Goal: Task Accomplishment & Management: Complete application form

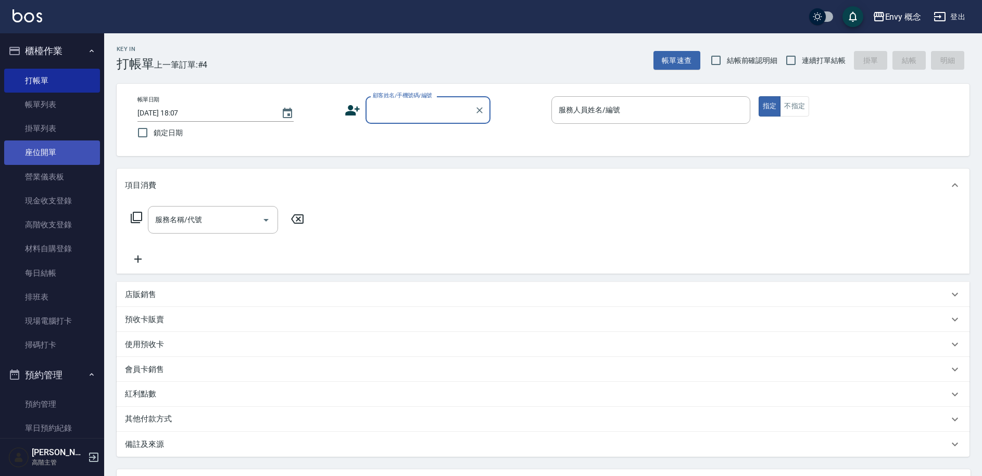
click at [62, 113] on link "帳單列表" at bounding box center [52, 105] width 96 height 24
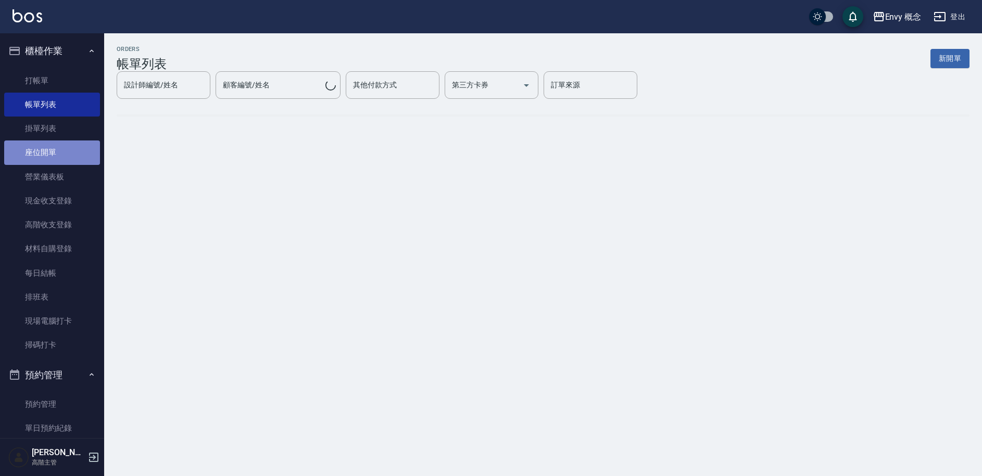
click at [58, 152] on link "座位開單" at bounding box center [52, 153] width 96 height 24
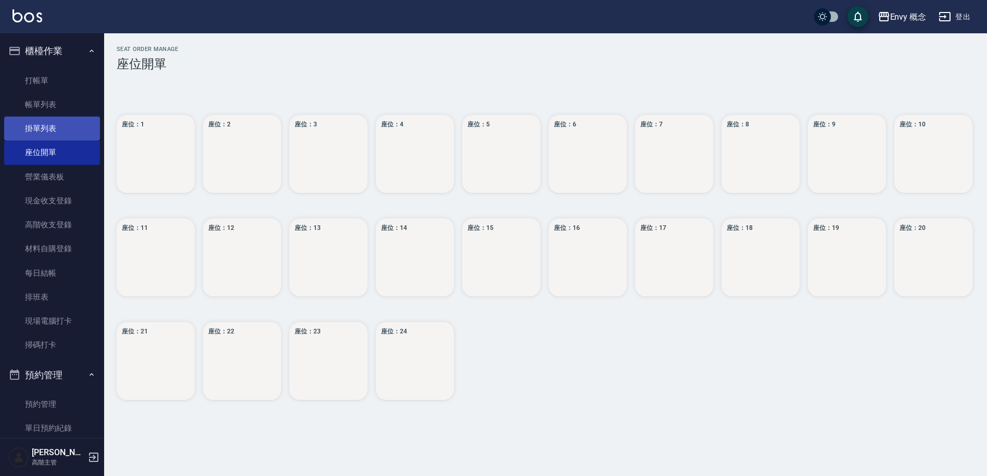
click at [48, 138] on link "掛單列表" at bounding box center [52, 129] width 96 height 24
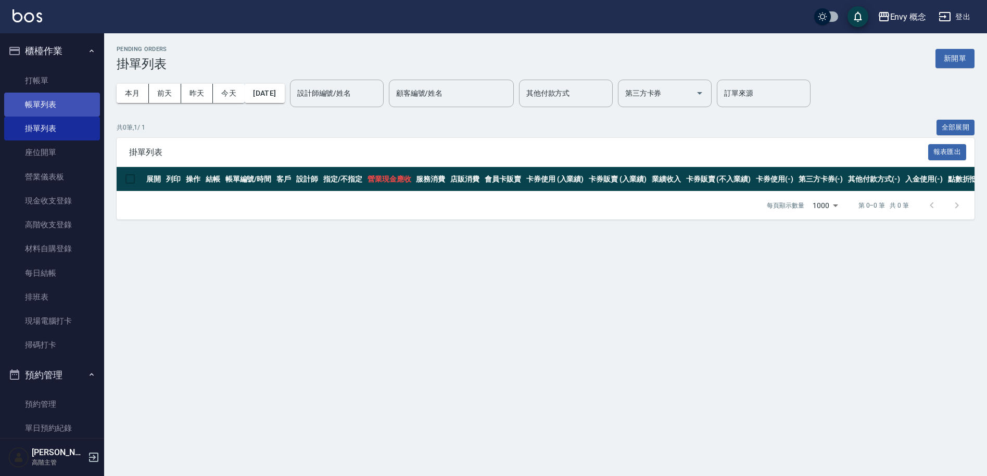
click at [49, 114] on link "帳單列表" at bounding box center [52, 105] width 96 height 24
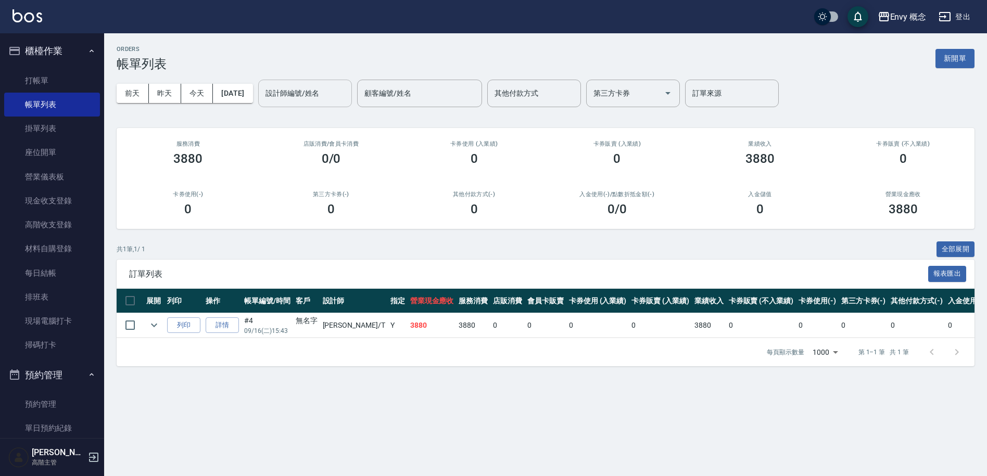
click at [347, 91] on input "設計師編號/姓名" at bounding box center [305, 93] width 84 height 18
click at [60, 105] on link "帳單列表" at bounding box center [52, 105] width 96 height 24
click at [52, 82] on link "打帳單" at bounding box center [52, 81] width 96 height 24
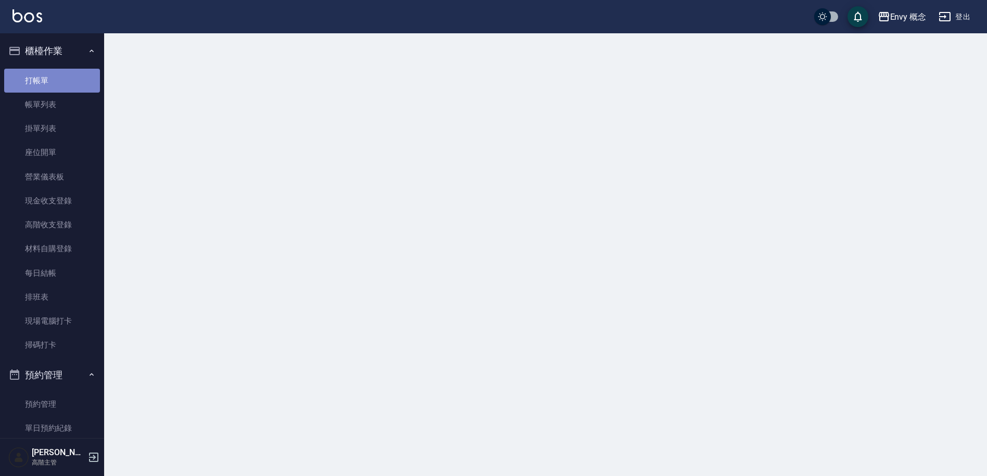
click at [52, 82] on link "打帳單" at bounding box center [52, 81] width 96 height 24
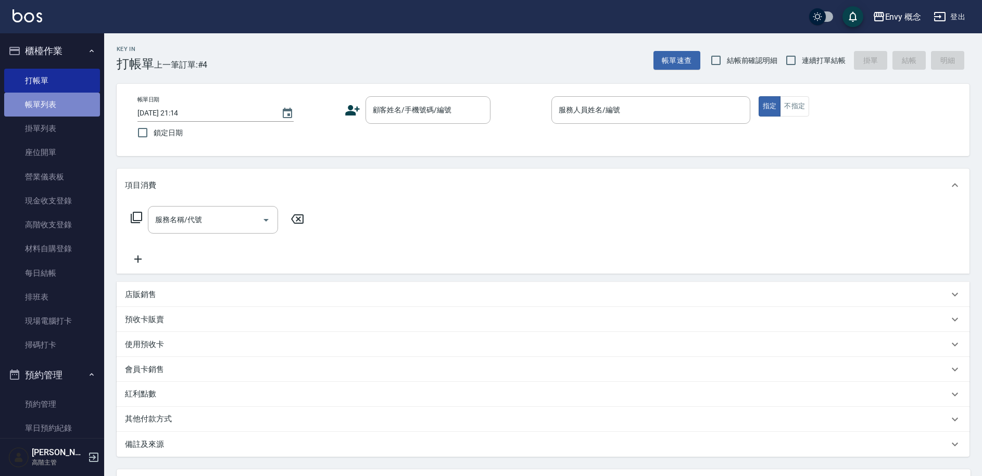
click at [66, 108] on link "帳單列表" at bounding box center [52, 105] width 96 height 24
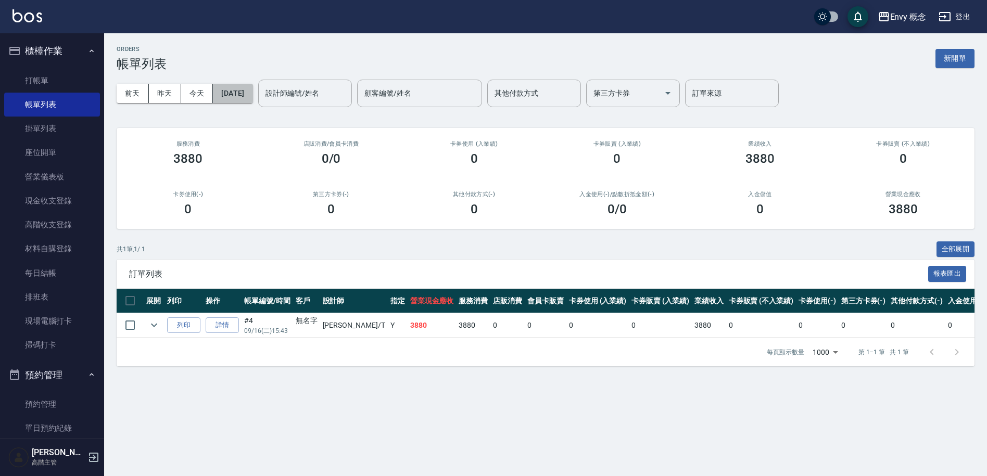
click at [252, 90] on button "[DATE]" at bounding box center [233, 93] width 40 height 19
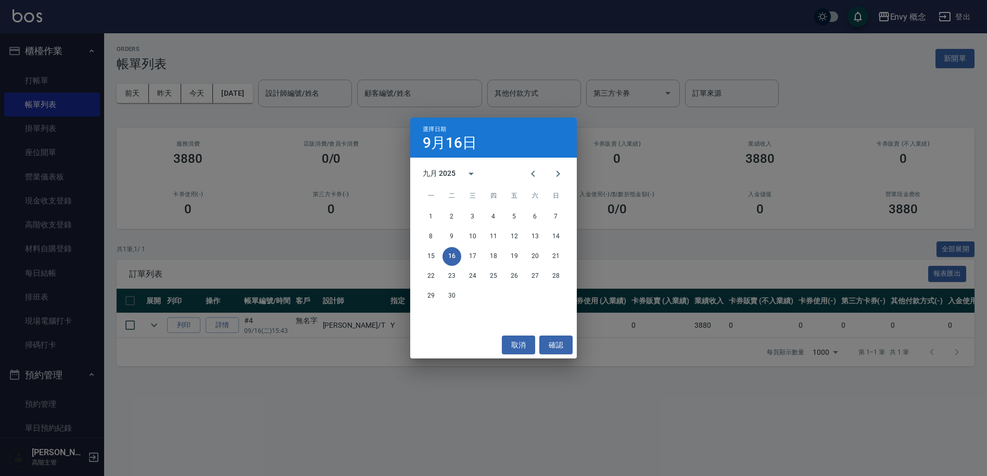
click at [333, 90] on div "選擇日期 [DATE] 九月 2025 一 二 三 四 五 六 日 1 2 3 4 5 6 7 8 9 10 11 12 13 14 15 16 17 18 …" at bounding box center [493, 238] width 987 height 476
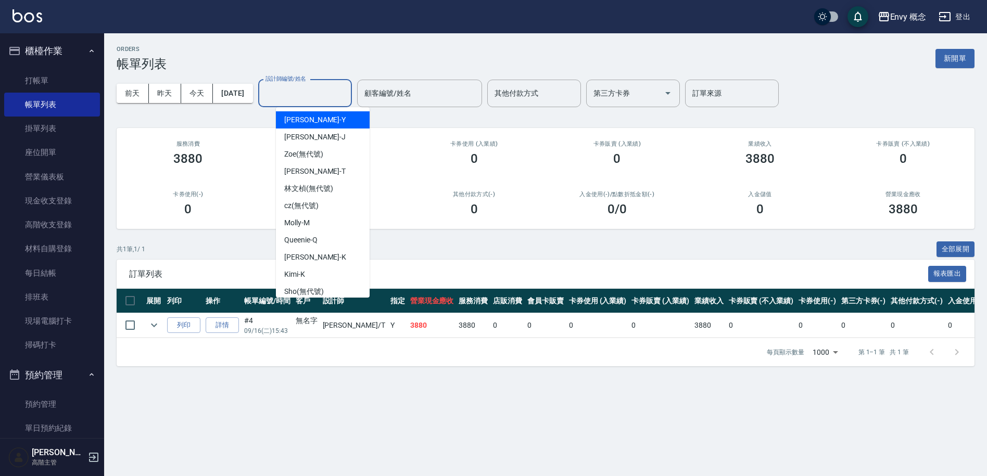
click at [314, 96] on input "設計師編號/姓名" at bounding box center [305, 93] width 84 height 18
click at [318, 224] on div "[PERSON_NAME]" at bounding box center [323, 222] width 94 height 17
type input "[PERSON_NAME]"
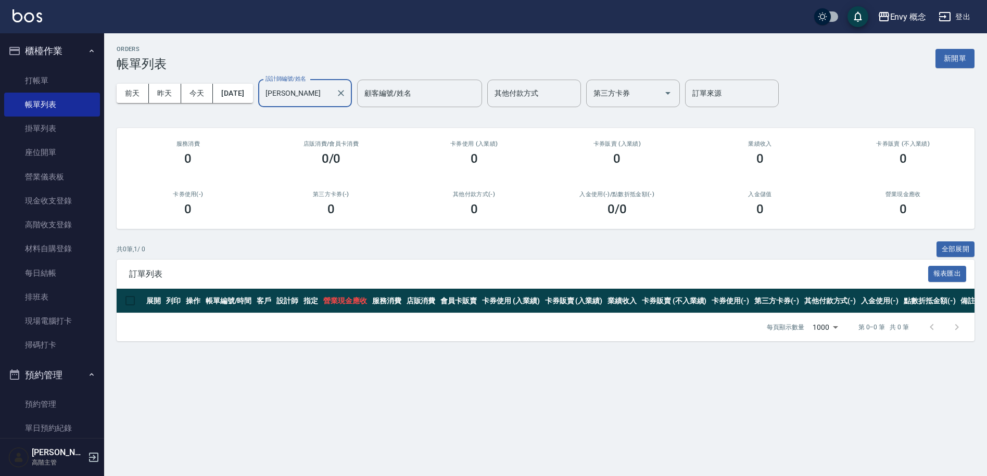
drag, startPoint x: 66, startPoint y: 74, endPoint x: 96, endPoint y: 82, distance: 30.7
click at [66, 74] on link "打帳單" at bounding box center [52, 81] width 96 height 24
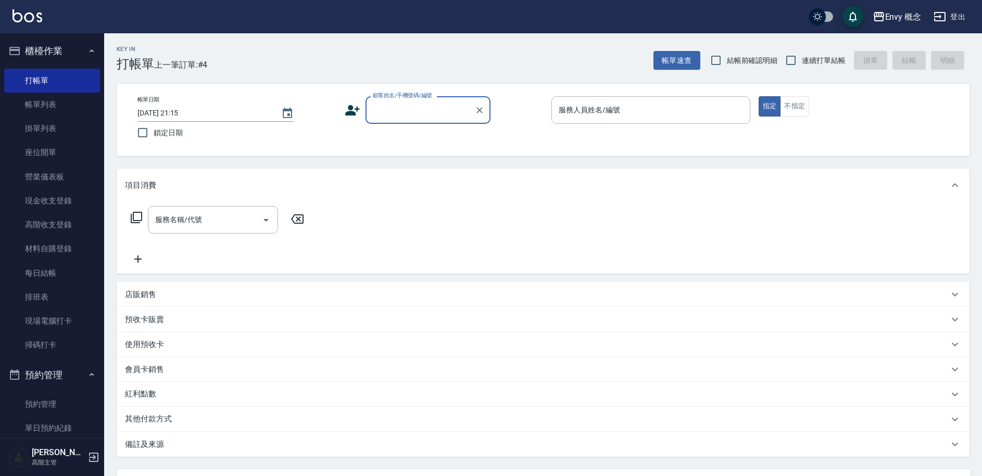
click at [410, 114] on input "顧客姓名/手機號碼/編號" at bounding box center [420, 110] width 100 height 18
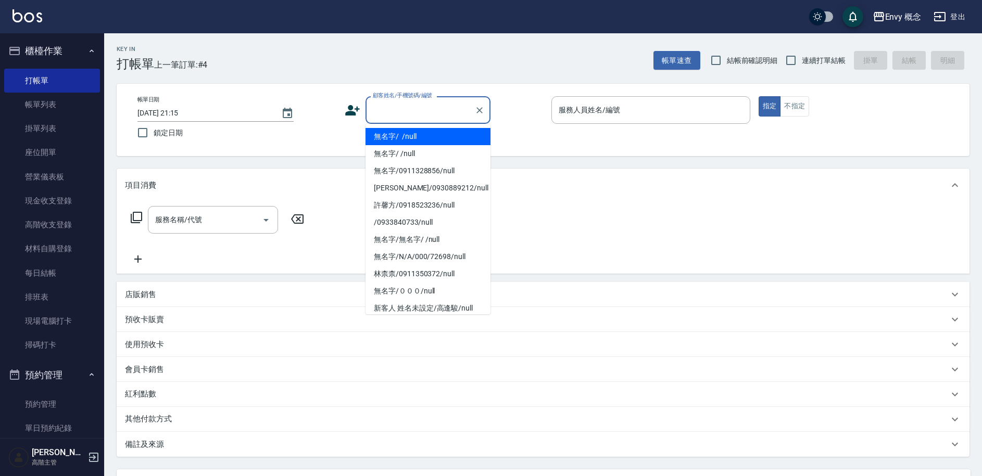
click at [418, 137] on li "無名字/ /null" at bounding box center [427, 136] width 125 height 17
type input "無名字/ /null"
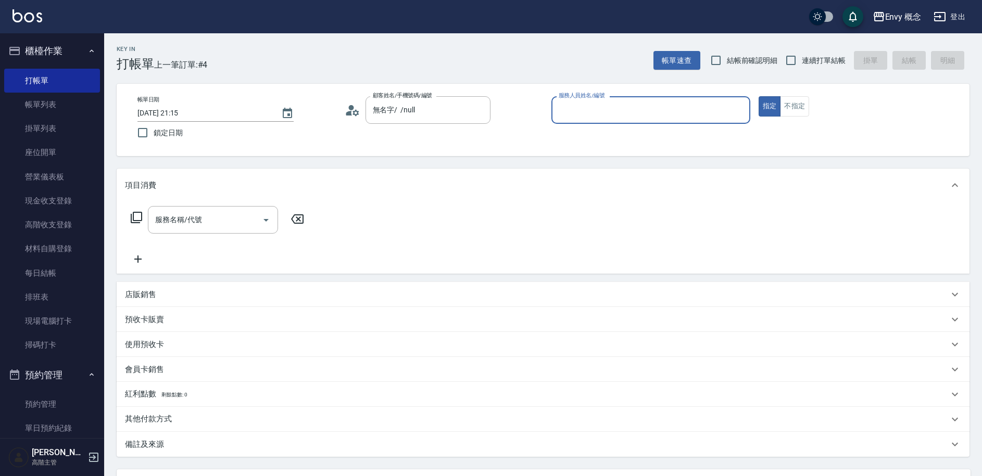
click at [592, 110] on input "服務人員姓名/編號" at bounding box center [650, 110] width 189 height 18
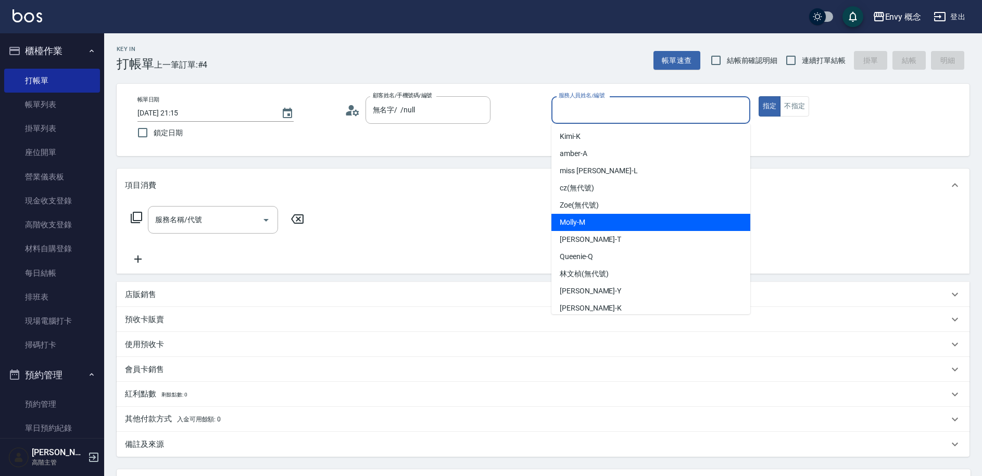
click at [609, 220] on div "[PERSON_NAME]" at bounding box center [650, 222] width 199 height 17
type input "[PERSON_NAME]"
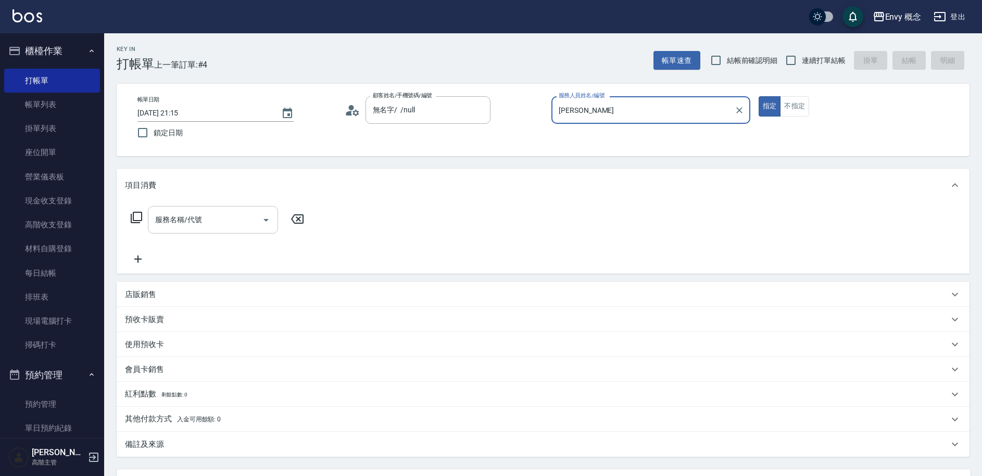
click at [211, 218] on input "服務名稱/代號" at bounding box center [204, 220] width 105 height 18
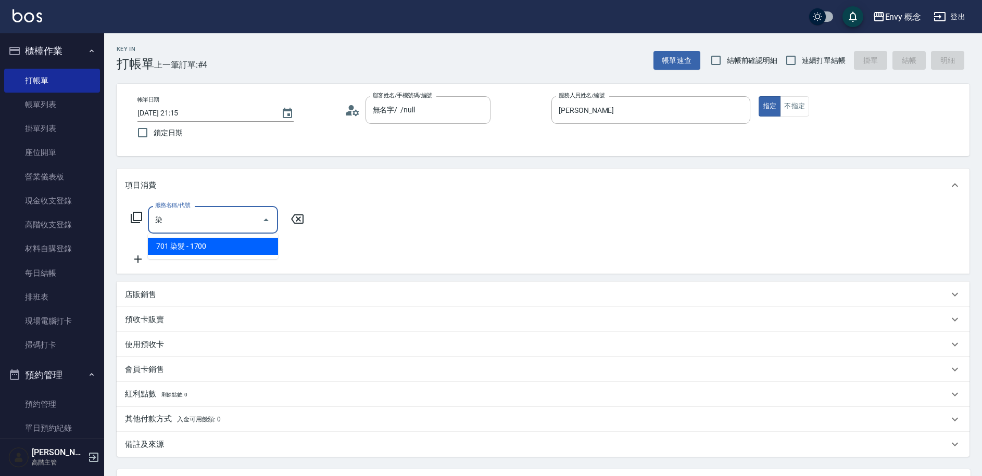
click at [198, 251] on span "701 染髮 - 1700" at bounding box center [213, 246] width 130 height 17
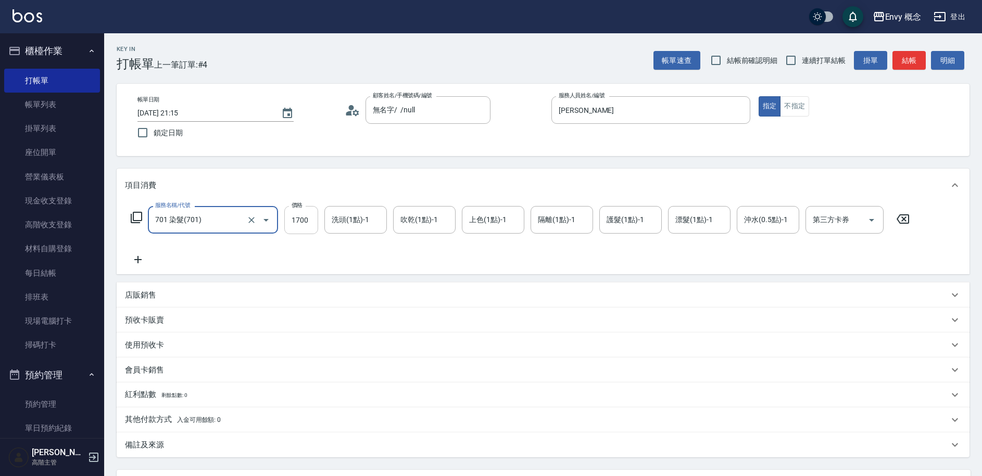
type input "701 染髮(701)"
click at [307, 226] on input "1700" at bounding box center [301, 220] width 34 height 28
type input "4000"
click at [256, 419] on div "其他付款方式 入金可用餘額: 0" at bounding box center [536, 419] width 823 height 11
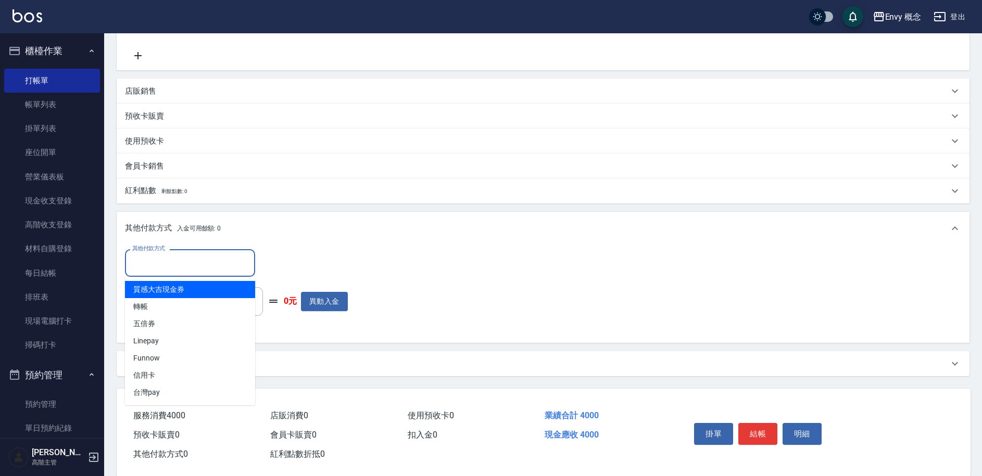
click at [203, 266] on input "其他付款方式" at bounding box center [190, 263] width 121 height 18
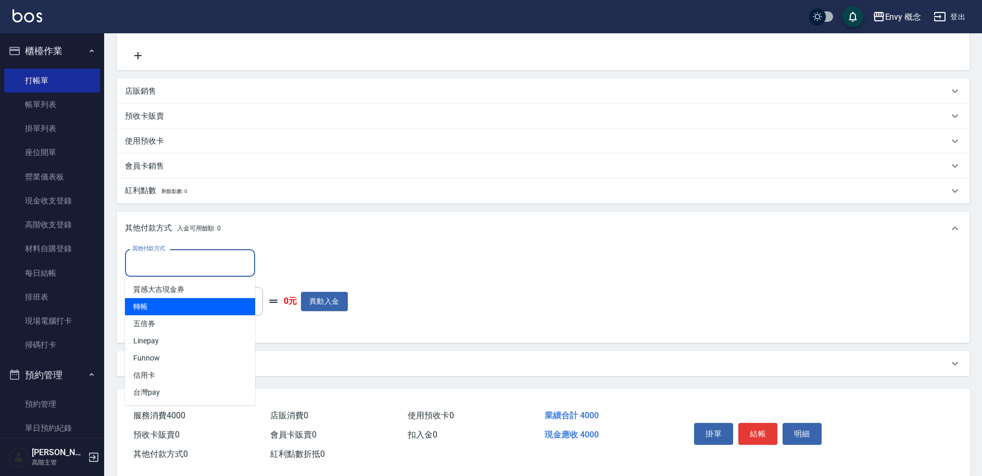
click at [207, 309] on span "轉帳" at bounding box center [190, 306] width 130 height 17
type input "轉帳"
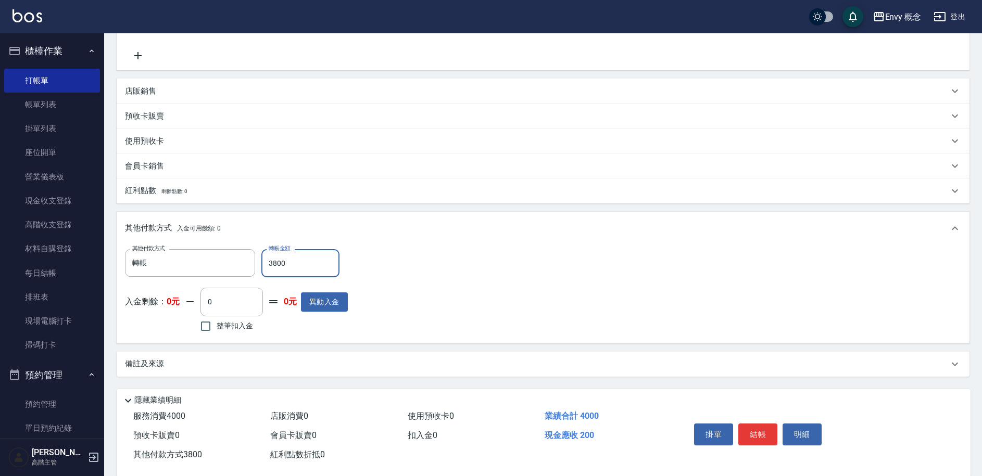
scroll to position [222, 0]
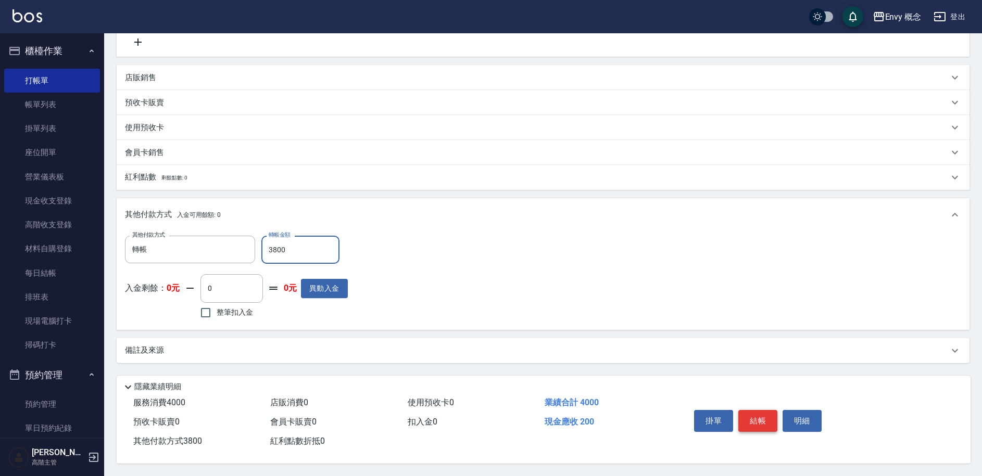
type input "3800"
click at [755, 413] on button "結帳" at bounding box center [757, 421] width 39 height 22
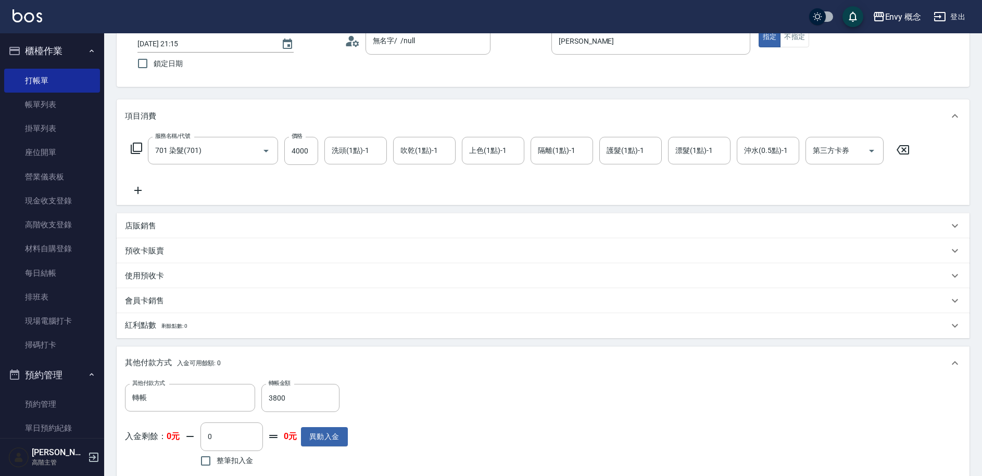
scroll to position [0, 0]
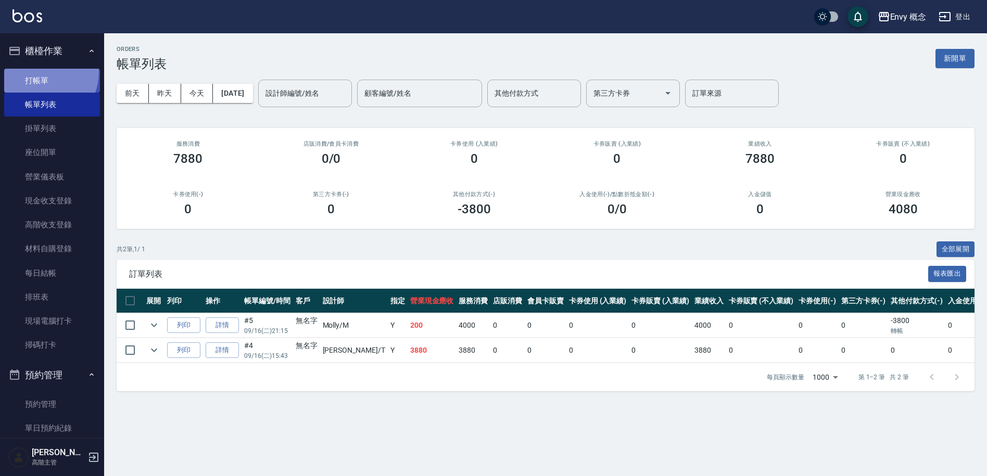
click at [37, 71] on link "打帳單" at bounding box center [52, 81] width 96 height 24
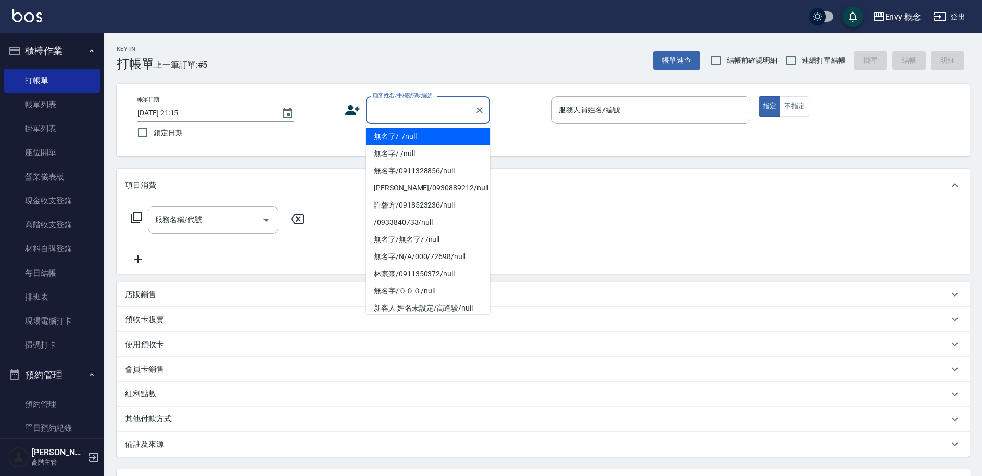
click at [391, 109] on input "顧客姓名/手機號碼/編號" at bounding box center [420, 110] width 100 height 18
click at [399, 132] on li "無名字/ /null" at bounding box center [427, 136] width 125 height 17
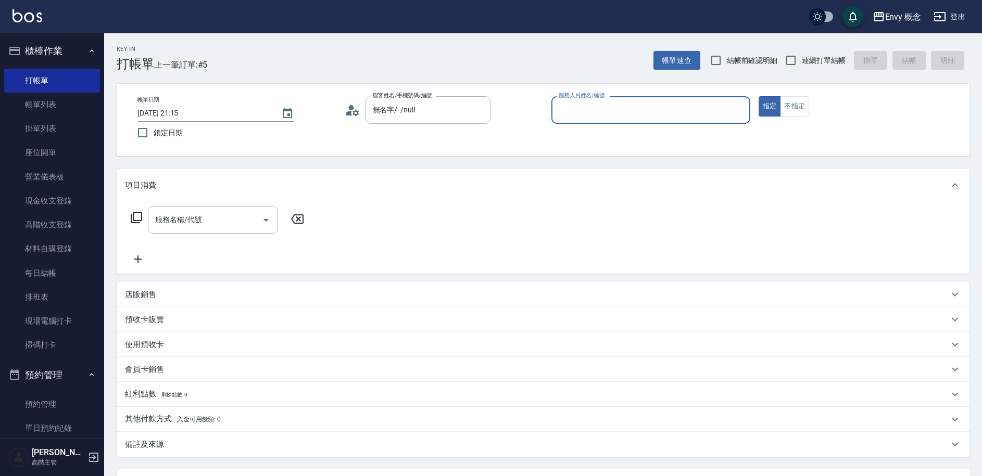
type input "無名字/ /null"
click at [614, 109] on input "服務人員姓名/編號" at bounding box center [650, 110] width 189 height 18
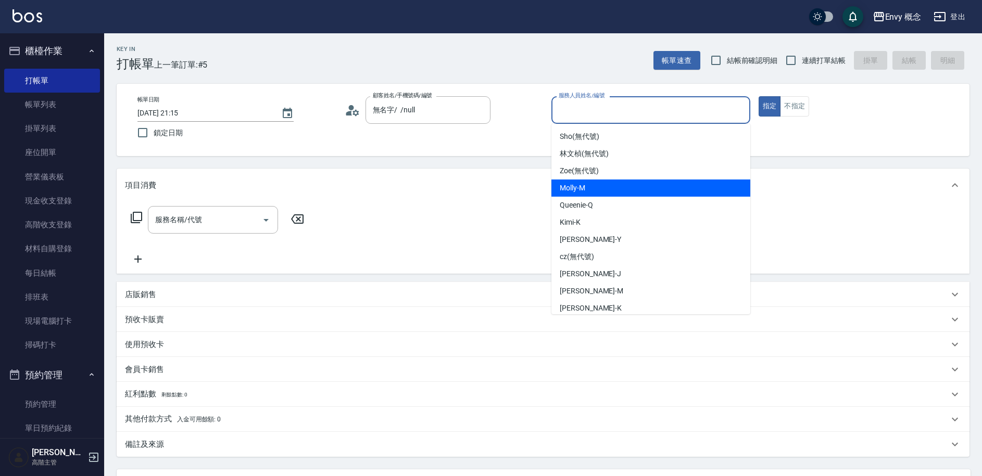
drag, startPoint x: 626, startPoint y: 187, endPoint x: 260, endPoint y: 200, distance: 365.6
click at [625, 187] on div "[PERSON_NAME]" at bounding box center [650, 188] width 199 height 17
type input "[PERSON_NAME]"
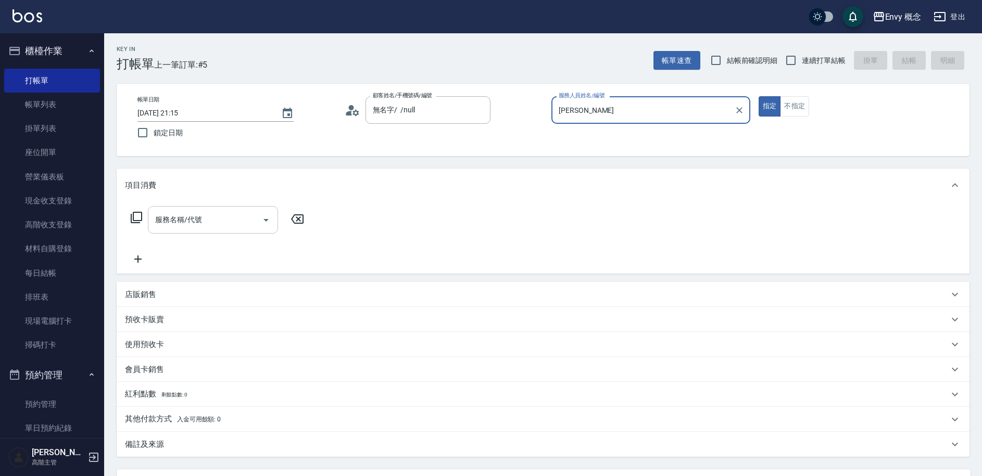
click at [195, 231] on div "服務名稱/代號" at bounding box center [213, 220] width 130 height 28
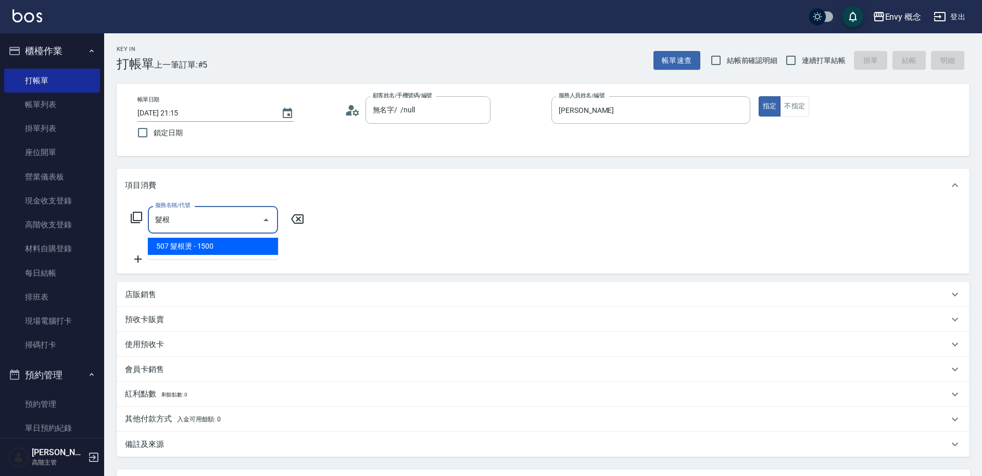
click at [207, 248] on span "507 髮根燙 - 1500" at bounding box center [213, 246] width 130 height 17
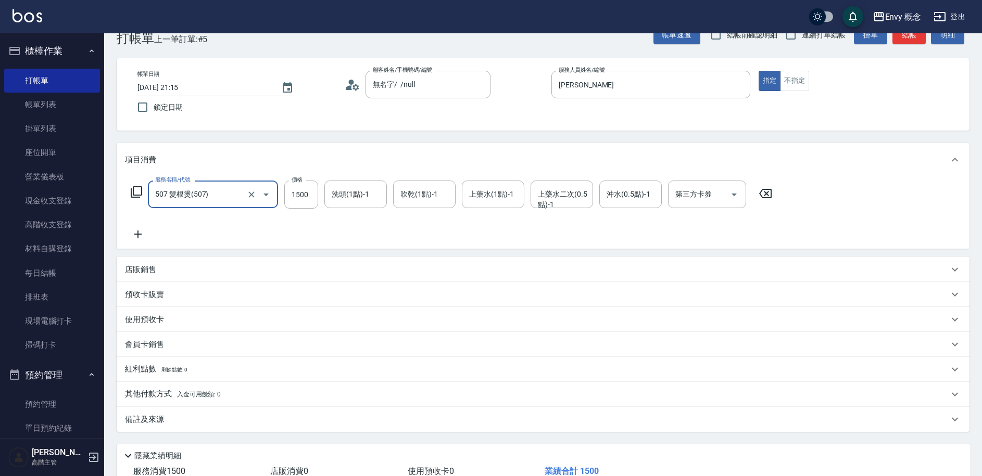
scroll to position [99, 0]
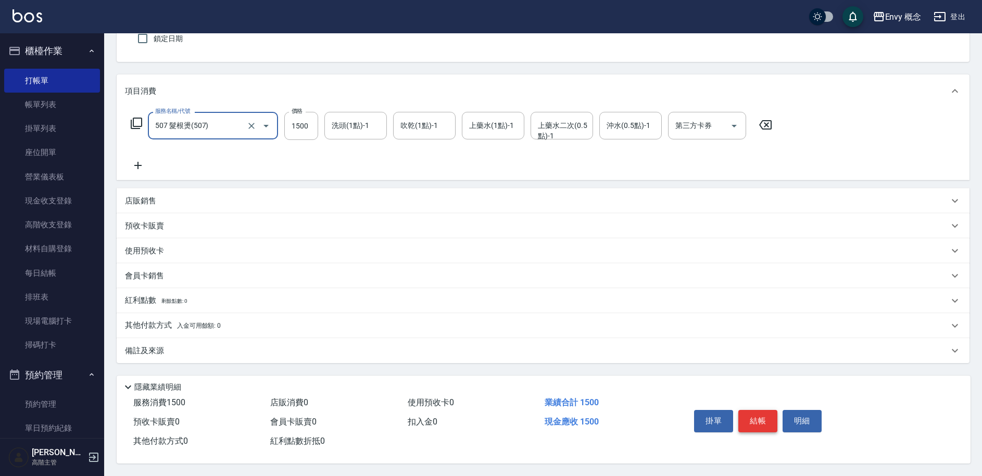
type input "507 髮根燙(507)"
click at [756, 417] on button "結帳" at bounding box center [757, 421] width 39 height 22
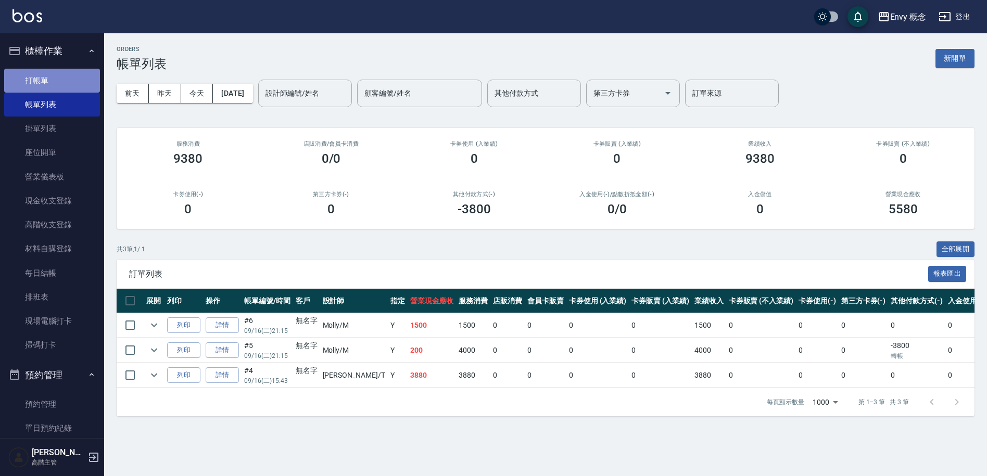
drag, startPoint x: 65, startPoint y: 81, endPoint x: 78, endPoint y: 84, distance: 12.8
click at [65, 81] on link "打帳單" at bounding box center [52, 81] width 96 height 24
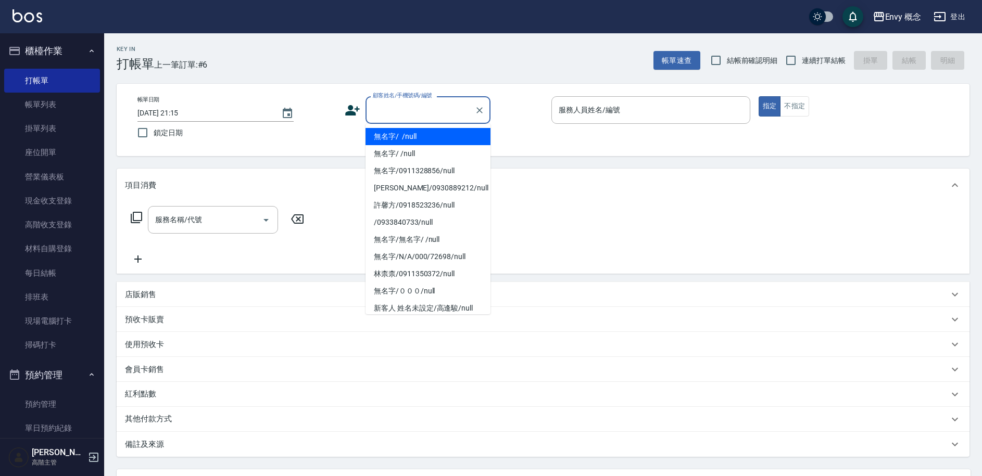
click at [378, 109] on input "顧客姓名/手機號碼/編號" at bounding box center [420, 110] width 100 height 18
click at [390, 132] on li "無名字/ /null" at bounding box center [427, 136] width 125 height 17
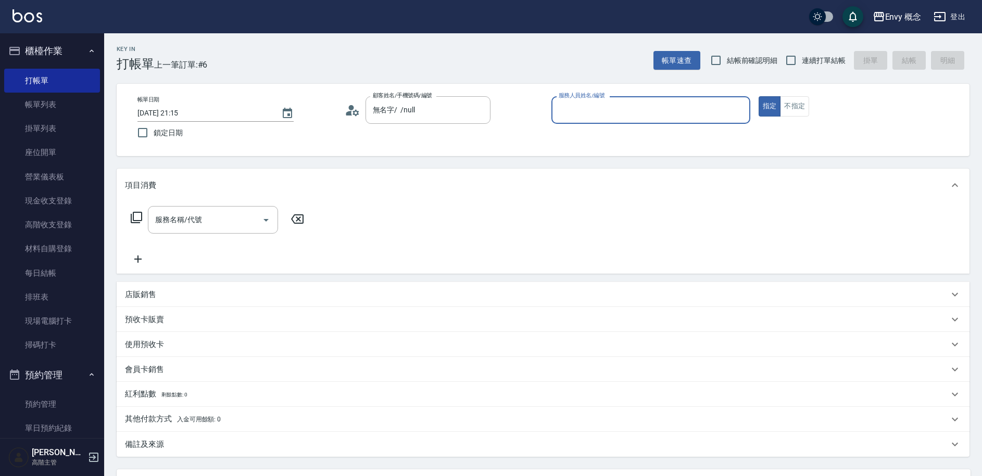
type input "無名字/ /null"
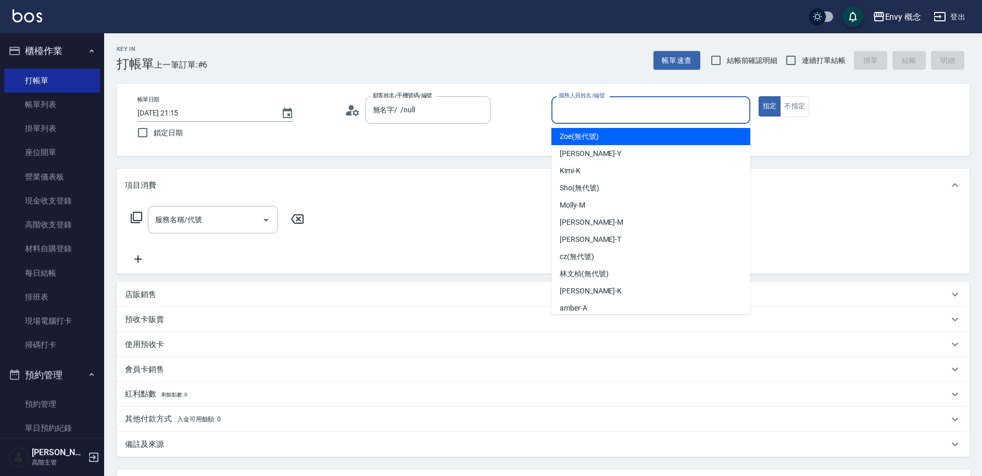
click at [598, 107] on input "服務人員姓名/編號" at bounding box center [650, 110] width 189 height 18
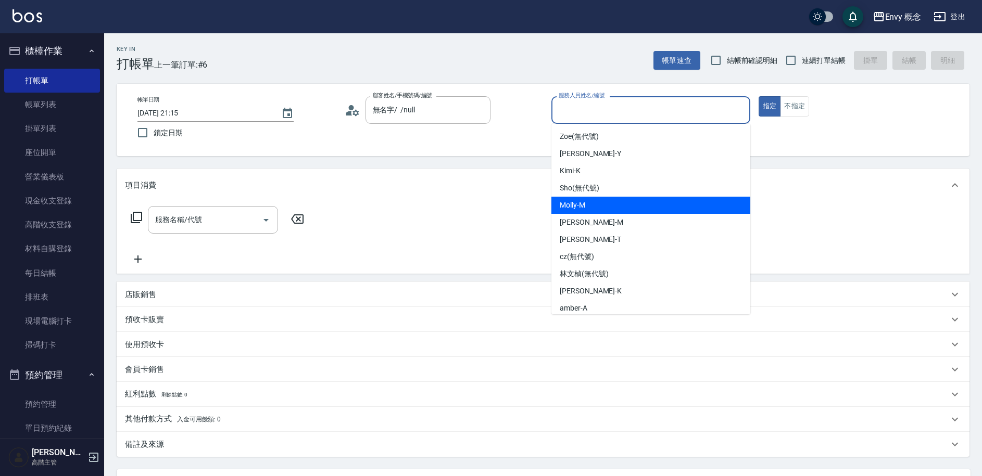
click at [632, 205] on div "[PERSON_NAME]" at bounding box center [650, 205] width 199 height 17
type input "[PERSON_NAME]"
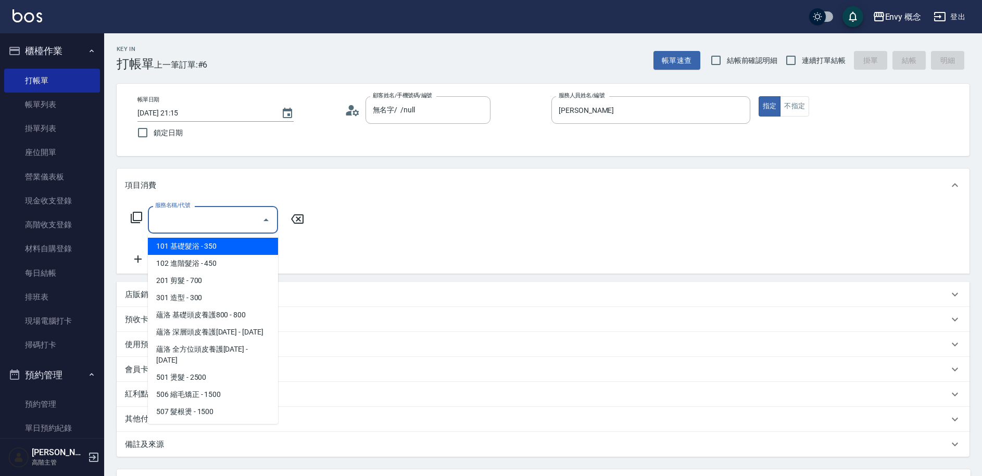
click at [196, 214] on div "服務名稱/代號 服務名稱/代號" at bounding box center [213, 220] width 130 height 28
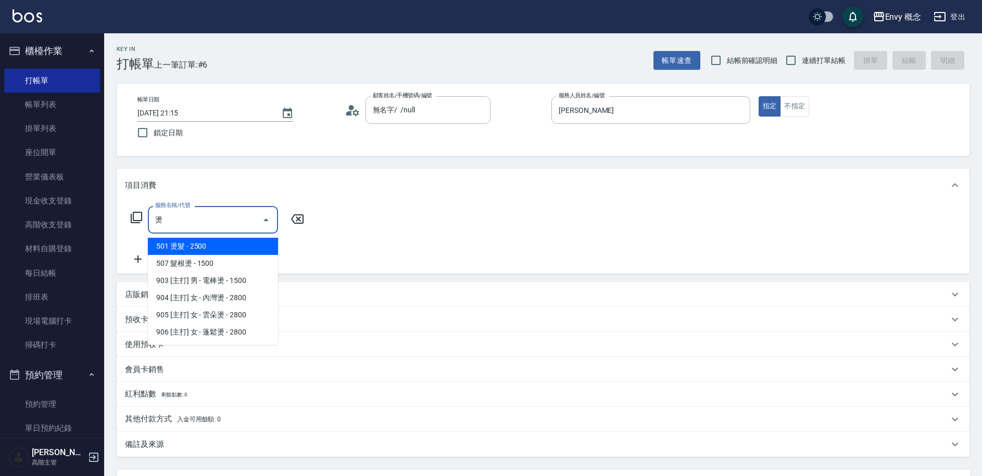
click at [189, 246] on span "501 燙髮 - 2500" at bounding box center [213, 246] width 130 height 17
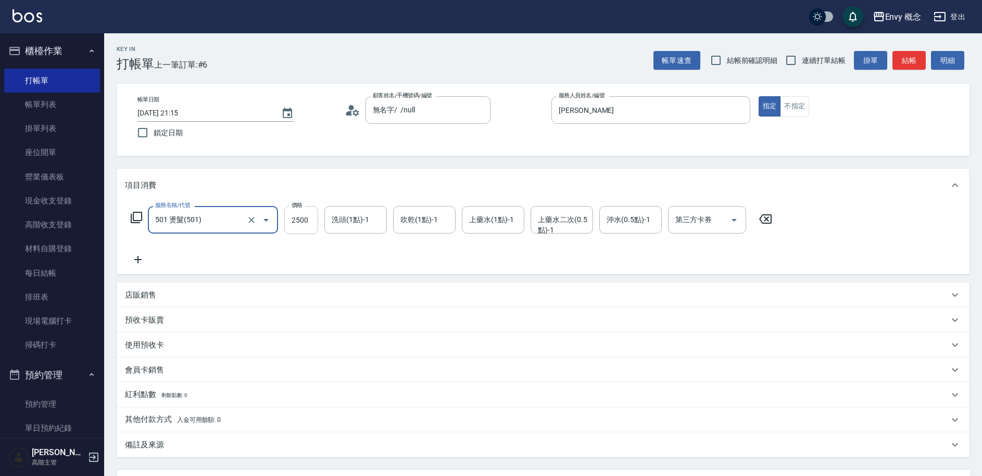
type input "501 燙髮(501)"
click at [309, 222] on input "2500" at bounding box center [301, 220] width 34 height 28
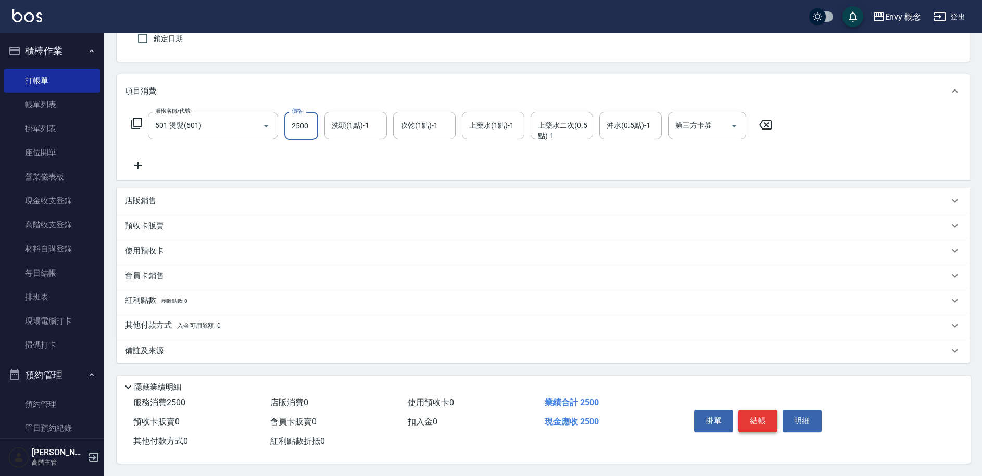
click at [749, 417] on button "結帳" at bounding box center [757, 421] width 39 height 22
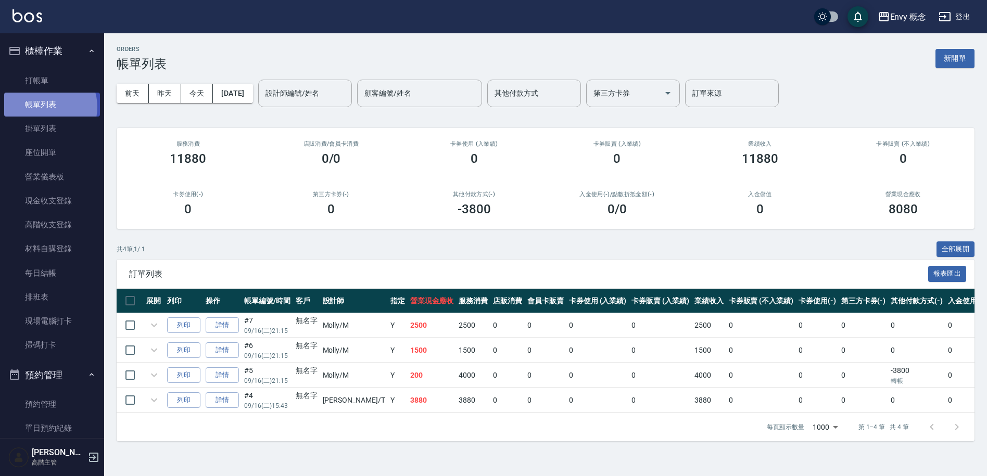
click at [46, 107] on link "帳單列表" at bounding box center [52, 105] width 96 height 24
click at [290, 90] on input "設計師編號/姓名" at bounding box center [305, 93] width 84 height 18
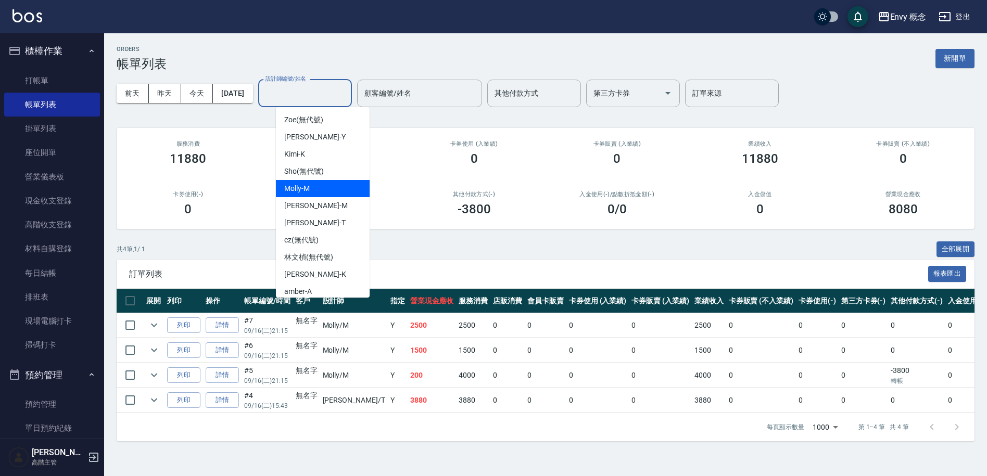
click at [347, 188] on div "[PERSON_NAME]" at bounding box center [323, 188] width 94 height 17
type input "[PERSON_NAME]"
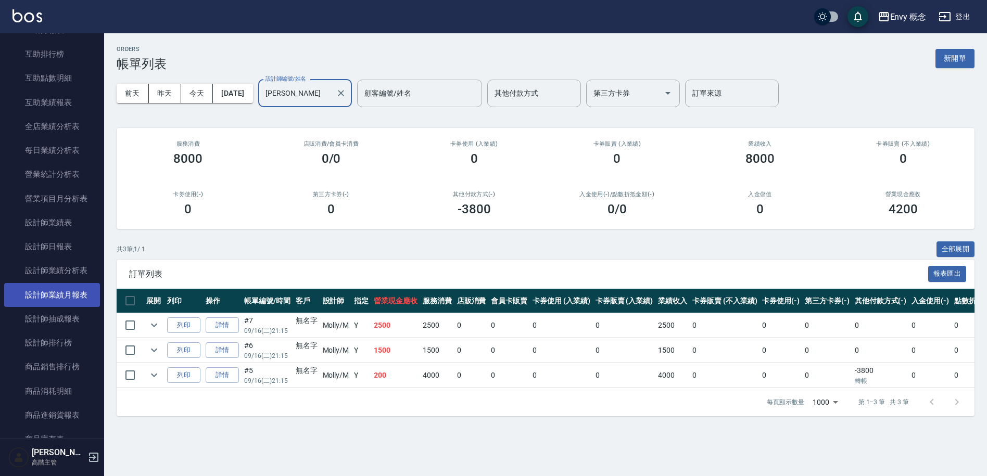
scroll to position [677, 0]
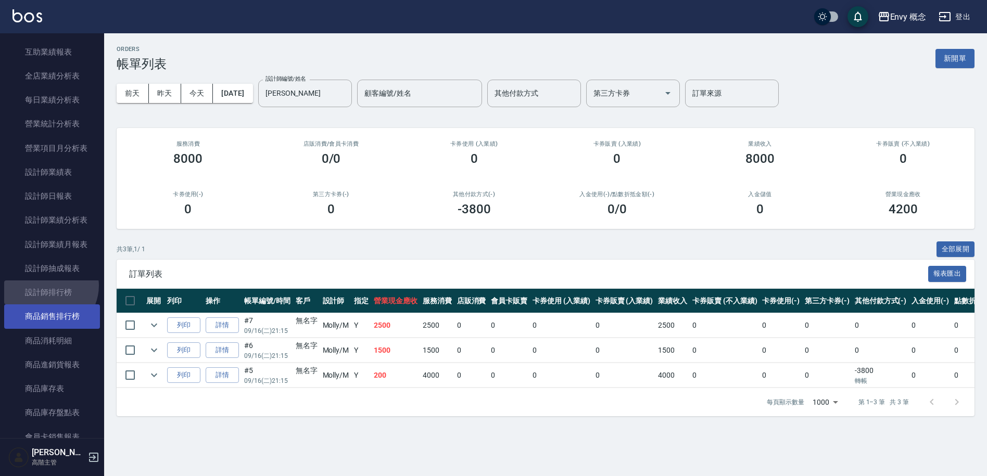
drag, startPoint x: 48, startPoint y: 286, endPoint x: 11, endPoint y: 307, distance: 42.7
click at [47, 286] on link "設計師排行榜" at bounding box center [52, 293] width 96 height 24
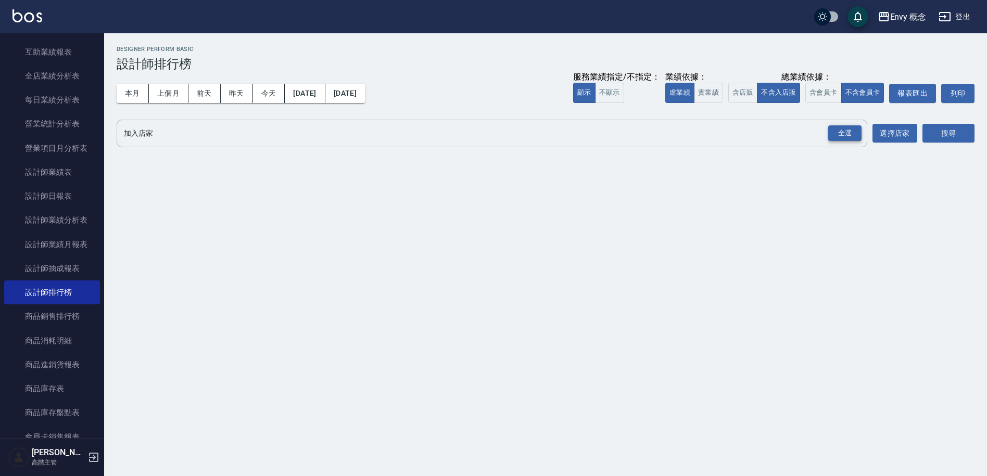
click at [843, 133] on div "全選" at bounding box center [844, 133] width 33 height 16
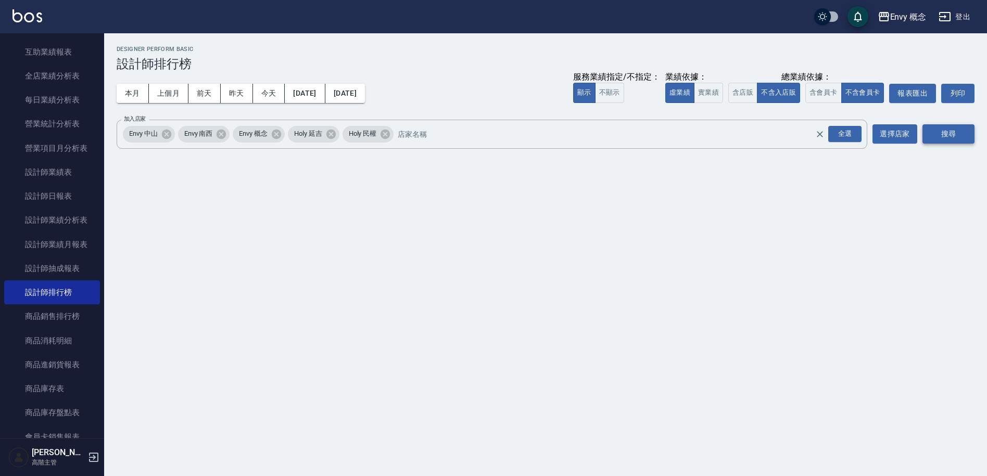
click at [962, 134] on button "搜尋" at bounding box center [948, 133] width 52 height 19
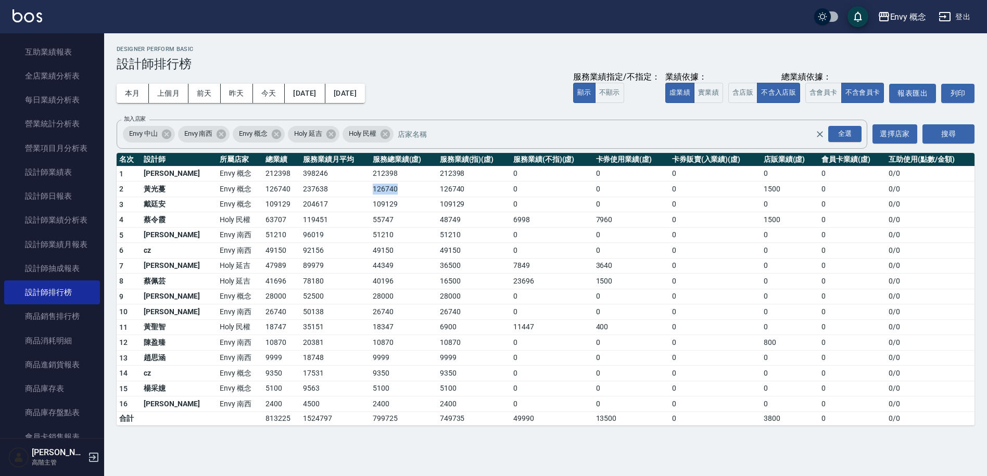
drag, startPoint x: 333, startPoint y: 185, endPoint x: 409, endPoint y: 195, distance: 76.7
click at [409, 195] on tr "2 [PERSON_NAME]Envy 概念 126740 237638 126740 126740 0 0 0 1500 0 0 / 0" at bounding box center [546, 190] width 858 height 16
click at [437, 196] on td "126740" at bounding box center [473, 190] width 73 height 16
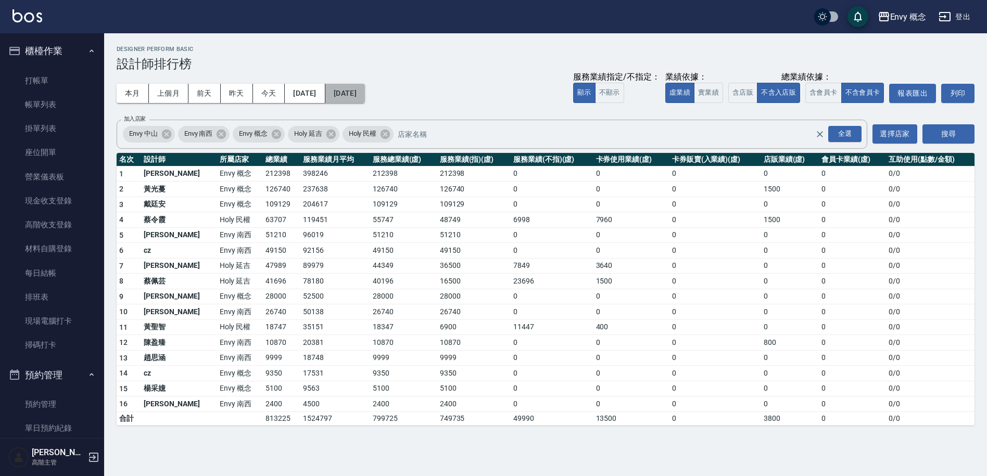
click at [365, 95] on button "[DATE]" at bounding box center [345, 93] width 40 height 19
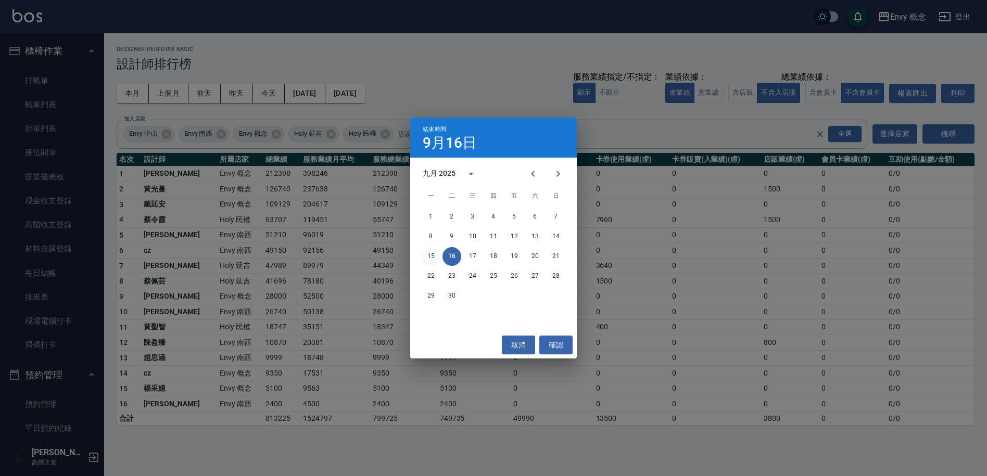
click at [432, 254] on button "15" at bounding box center [431, 256] width 19 height 19
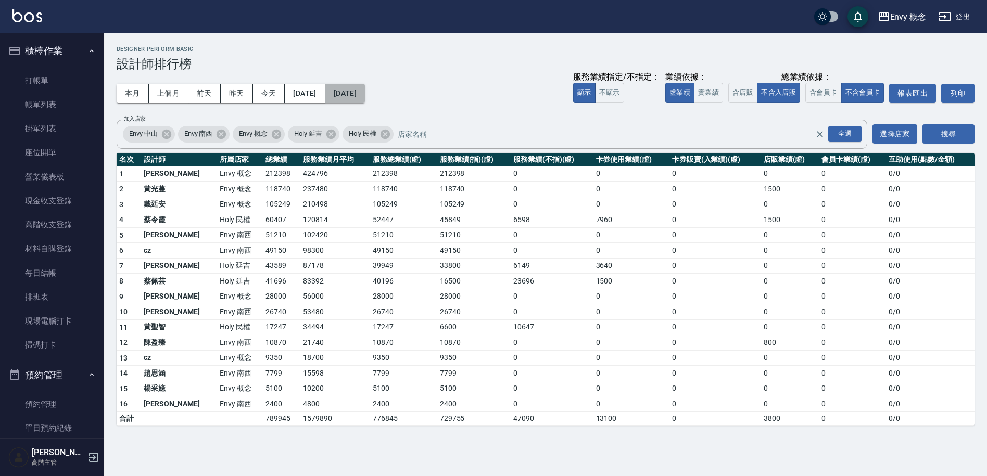
click at [365, 88] on button "[DATE]" at bounding box center [345, 93] width 40 height 19
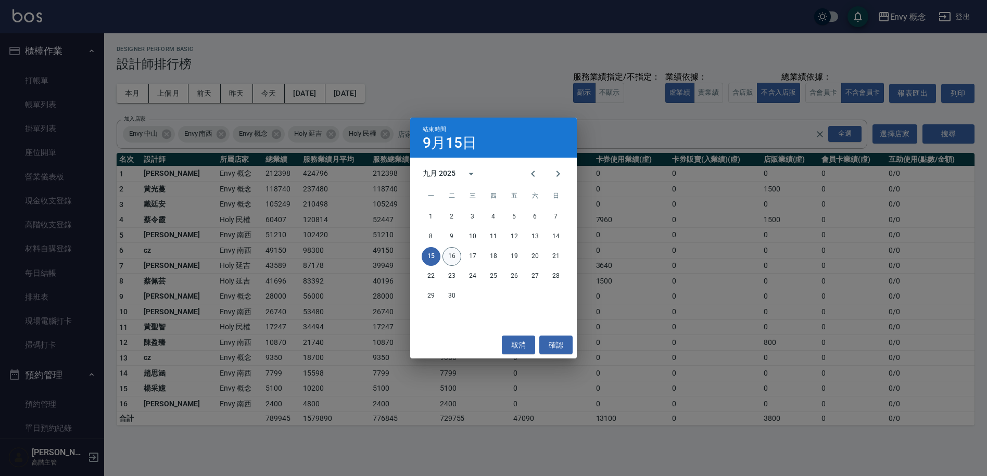
click at [452, 254] on button "16" at bounding box center [451, 256] width 19 height 19
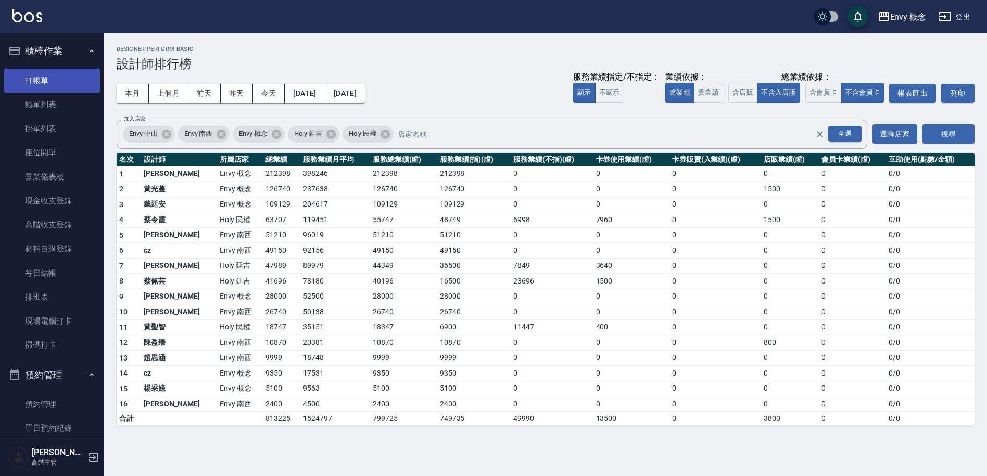
click at [50, 82] on link "打帳單" at bounding box center [52, 81] width 96 height 24
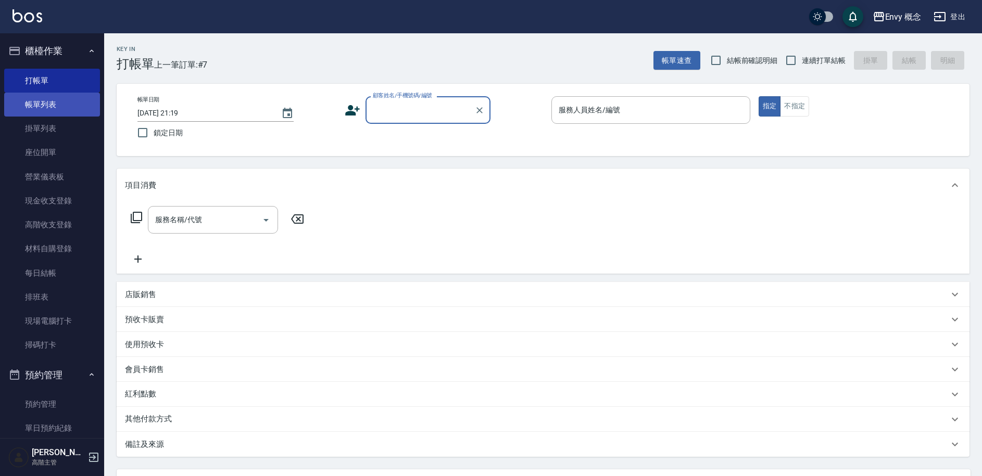
click at [82, 109] on link "帳單列表" at bounding box center [52, 105] width 96 height 24
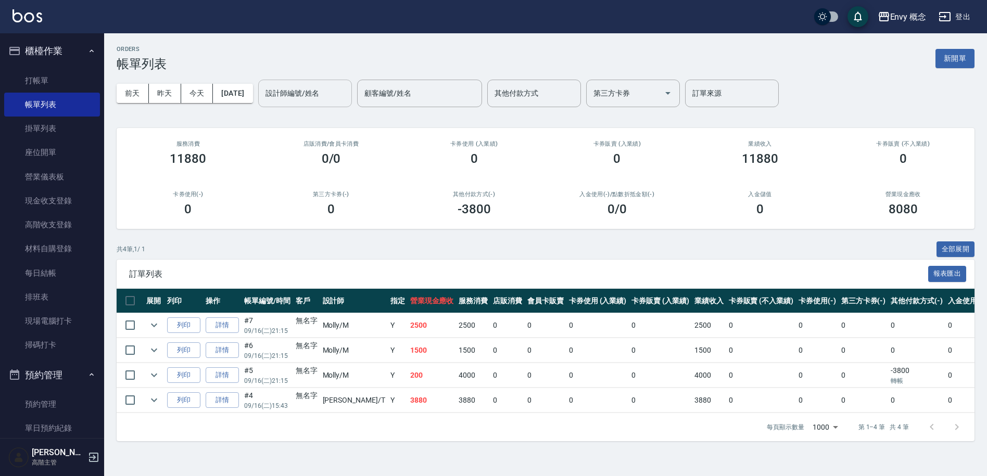
click at [316, 91] on input "設計師編號/姓名" at bounding box center [305, 93] width 84 height 18
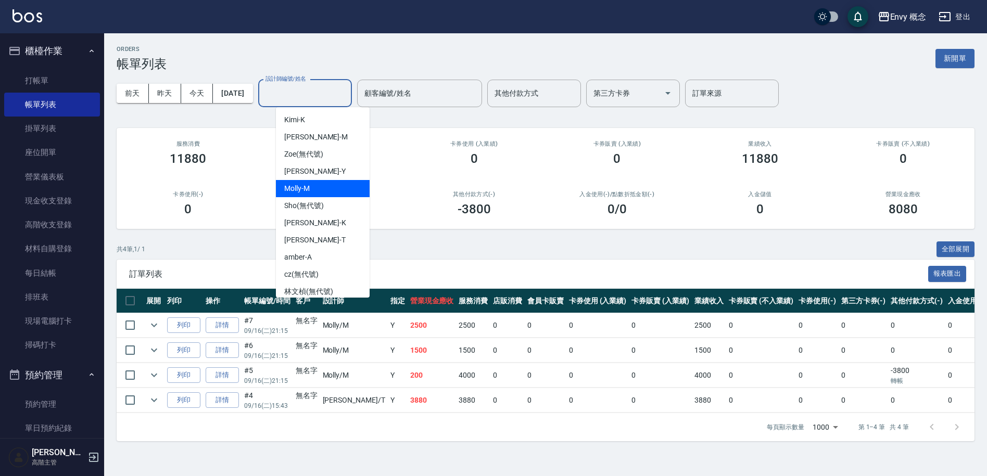
click at [309, 190] on span "[PERSON_NAME]" at bounding box center [297, 188] width 26 height 11
type input "[PERSON_NAME]"
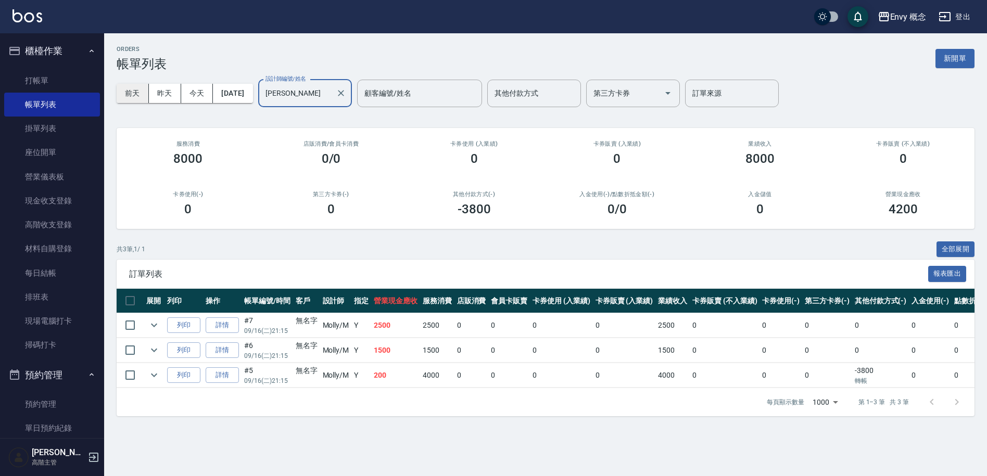
click at [78, 101] on link "帳單列表" at bounding box center [52, 105] width 96 height 24
click at [233, 95] on button "[DATE]" at bounding box center [233, 93] width 40 height 19
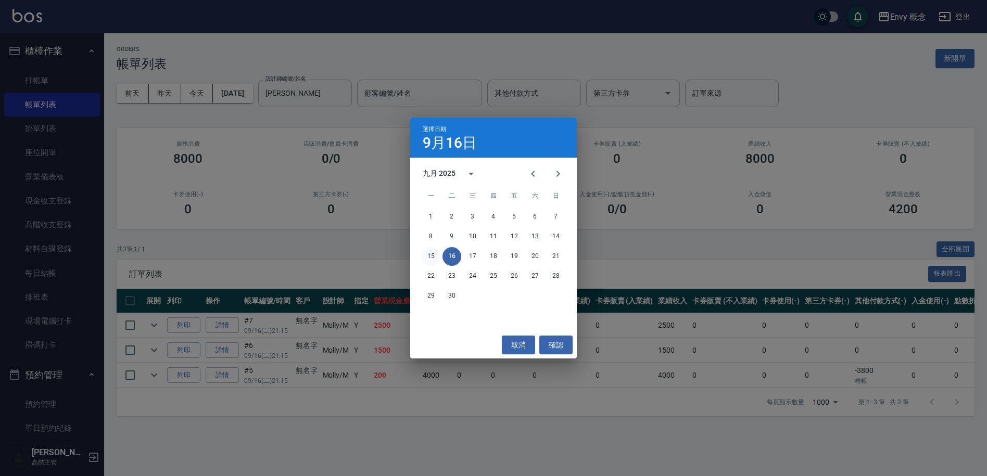
click at [426, 252] on button "15" at bounding box center [431, 256] width 19 height 19
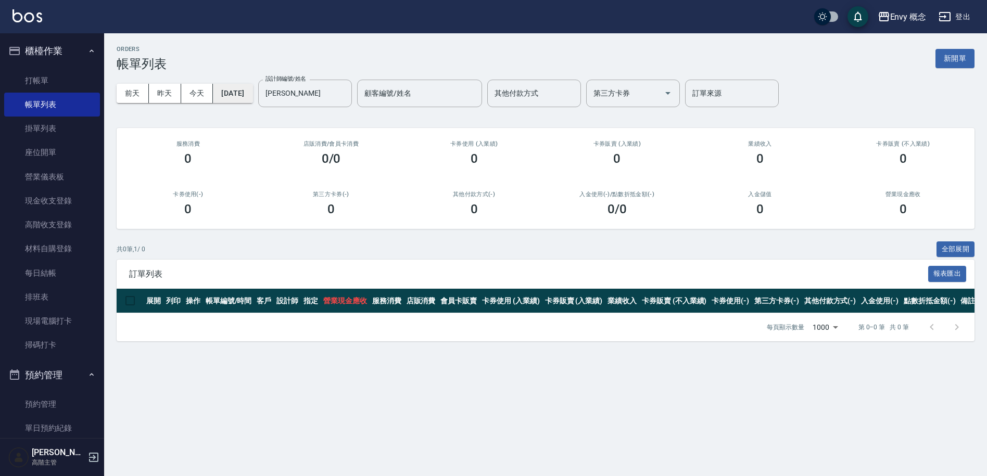
click at [244, 89] on button "[DATE]" at bounding box center [233, 93] width 40 height 19
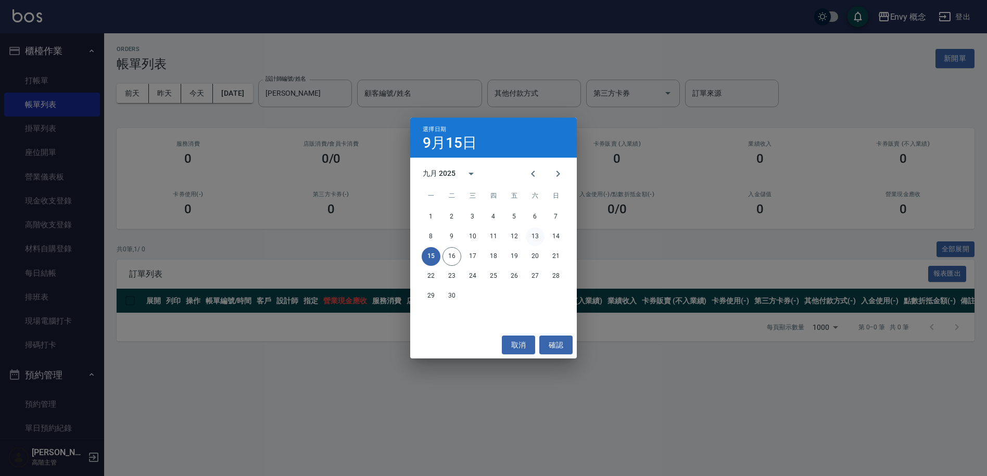
click at [539, 231] on button "13" at bounding box center [535, 236] width 19 height 19
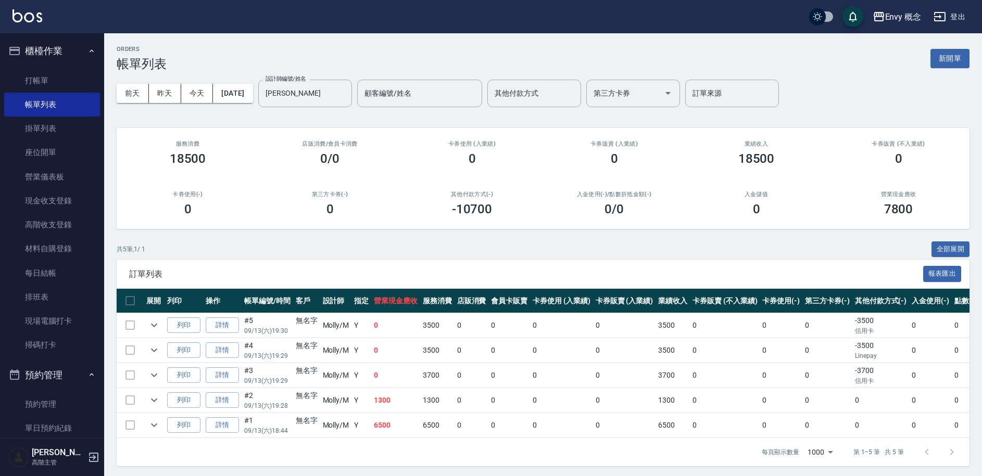
click at [262, 112] on div "[DATE] [DATE] [DATE] [DATE] 設計師編號/姓名 [PERSON_NAME]-M 設計師編號/姓名 顧客編號/姓名 顧客編號/姓名 其…" at bounding box center [543, 93] width 852 height 44
click at [252, 97] on button "[DATE]" at bounding box center [233, 93] width 40 height 19
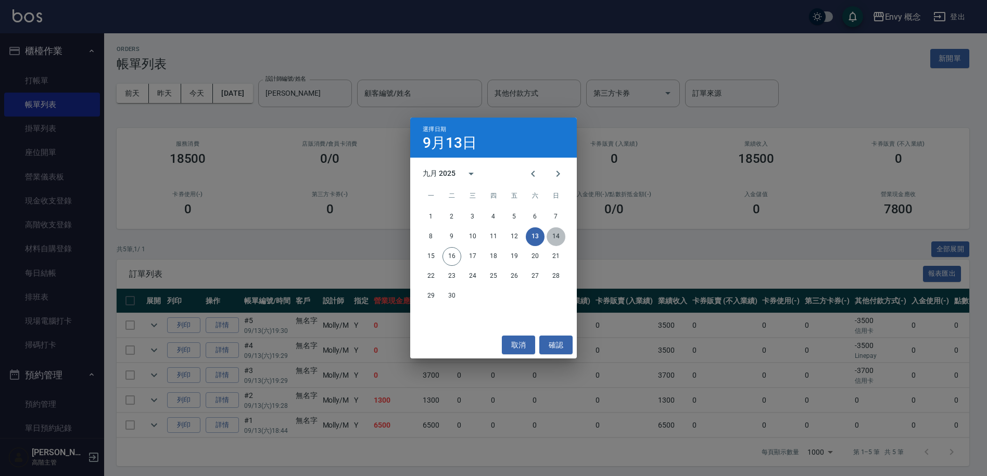
click at [554, 238] on button "14" at bounding box center [555, 236] width 19 height 19
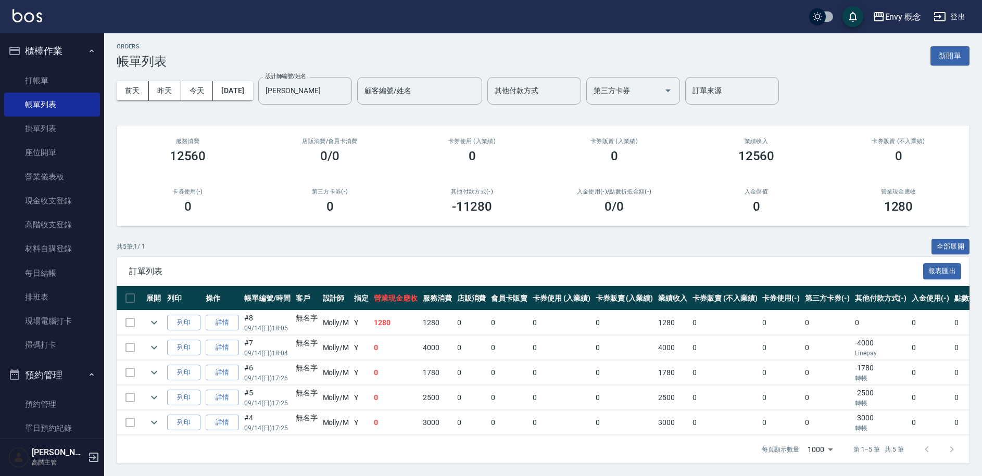
scroll to position [10, 0]
click at [48, 81] on link "打帳單" at bounding box center [52, 81] width 96 height 24
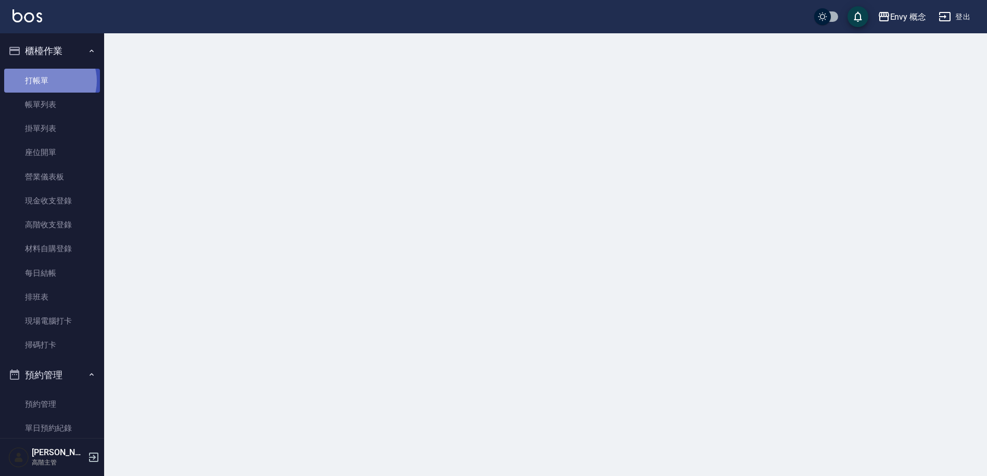
click at [48, 81] on link "打帳單" at bounding box center [52, 81] width 96 height 24
